Goal: Task Accomplishment & Management: Manage account settings

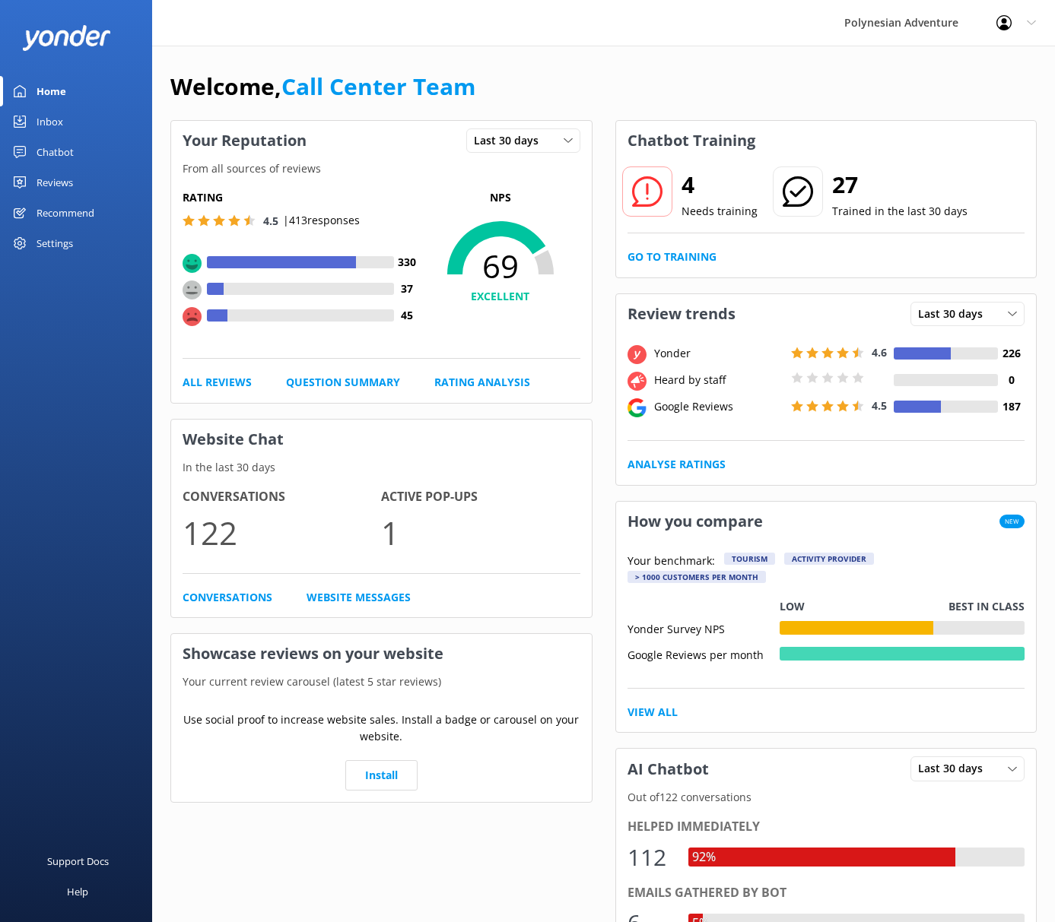
click at [1033, 20] on icon at bounding box center [1030, 22] width 9 height 9
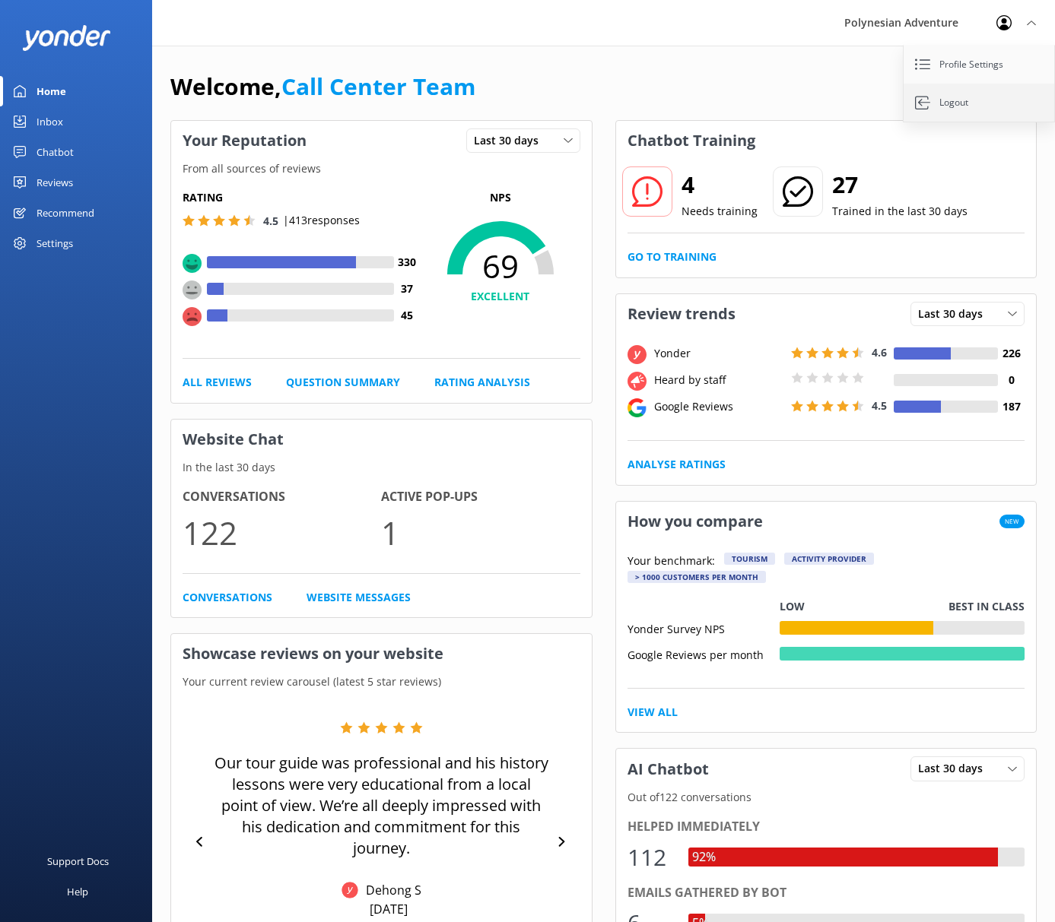
click at [966, 103] on link "Logout" at bounding box center [979, 103] width 152 height 38
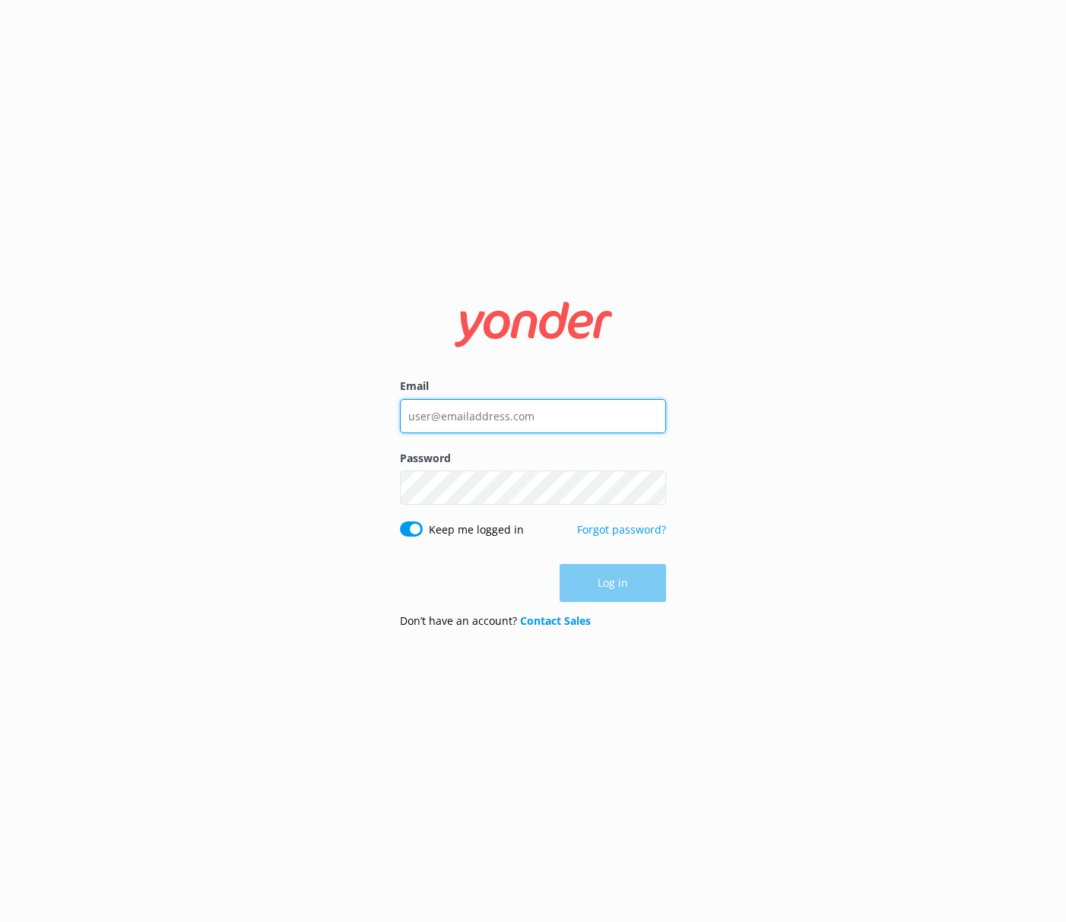
click at [509, 420] on input "Email" at bounding box center [533, 416] width 266 height 34
